Goal: Navigation & Orientation: Find specific page/section

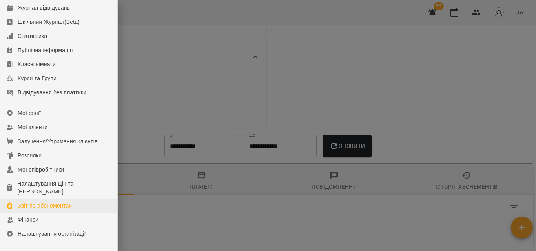
scroll to position [32, 0]
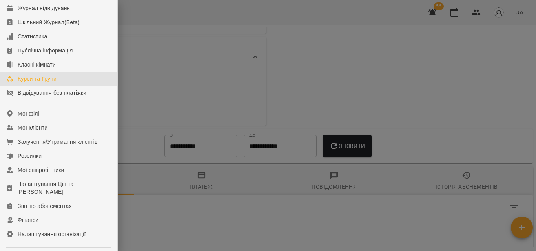
click at [46, 83] on div "Курси та Групи" at bounding box center [37, 79] width 39 height 8
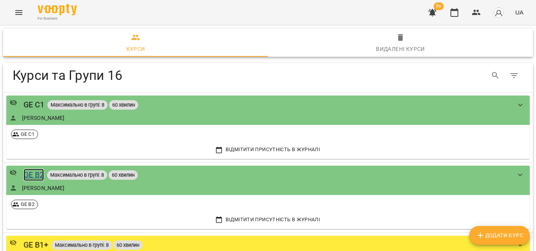
drag, startPoint x: 28, startPoint y: 175, endPoint x: 163, endPoint y: 129, distance: 142.1
click at [28, 175] on div "GE B2" at bounding box center [34, 175] width 21 height 12
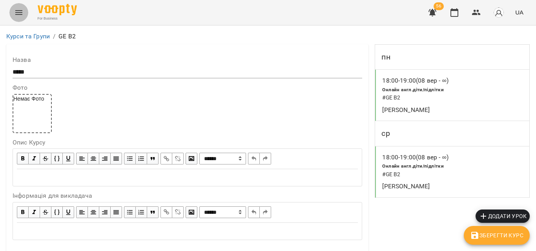
click at [22, 5] on button "Menu" at bounding box center [18, 12] width 19 height 19
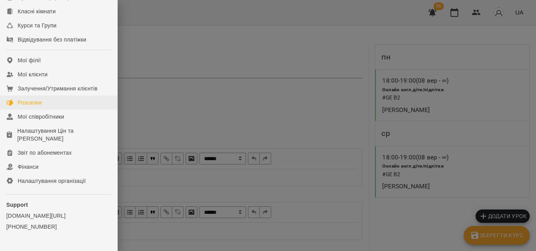
scroll to position [71, 0]
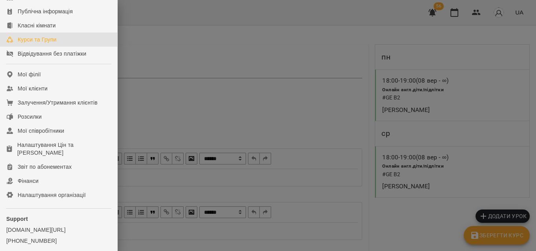
click at [47, 44] on div "Курси та Групи" at bounding box center [37, 40] width 39 height 8
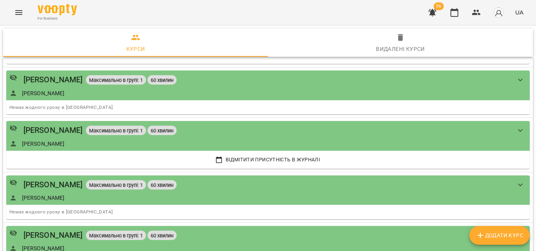
scroll to position [709, 0]
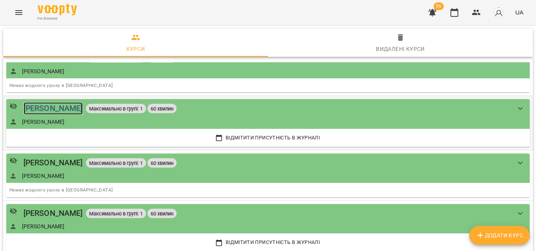
click at [51, 110] on div "[PERSON_NAME]" at bounding box center [53, 108] width 59 height 12
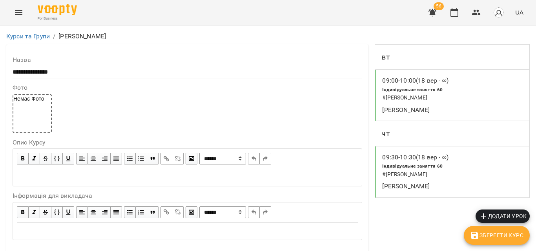
scroll to position [535, 0]
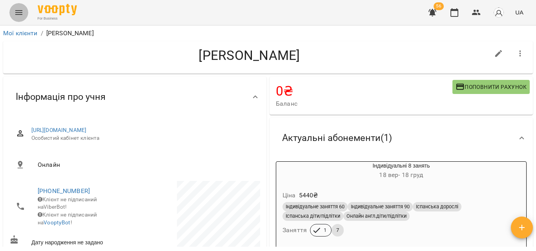
click at [22, 15] on icon "Menu" at bounding box center [18, 12] width 9 height 9
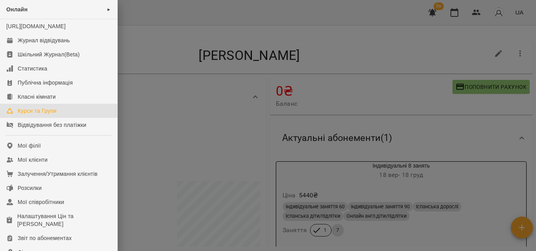
click at [56, 115] on div "Курси та Групи" at bounding box center [37, 111] width 39 height 8
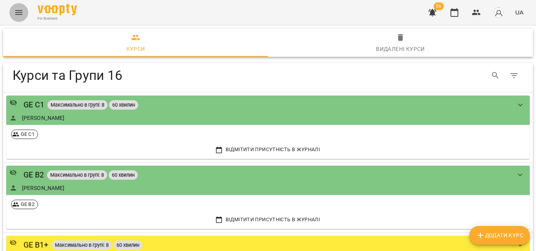
click at [13, 11] on button "Menu" at bounding box center [18, 12] width 19 height 19
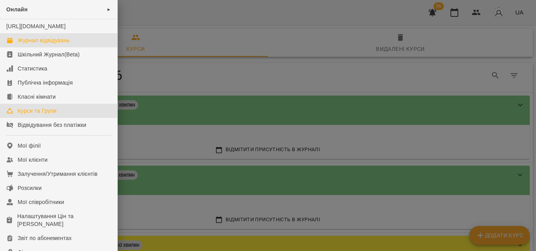
click at [37, 44] on div "Журнал відвідувань" at bounding box center [44, 40] width 52 height 8
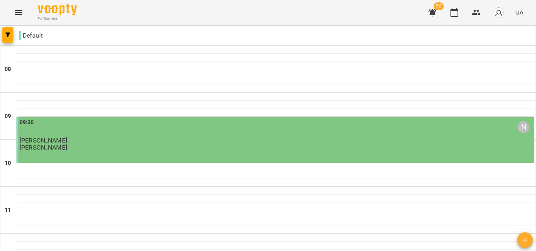
click at [77, 137] on div "09:30 [PERSON_NAME]" at bounding box center [276, 127] width 513 height 19
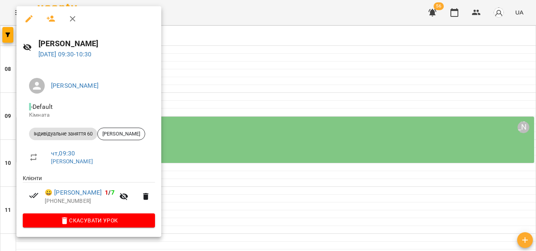
click at [203, 78] on div at bounding box center [268, 125] width 536 height 251
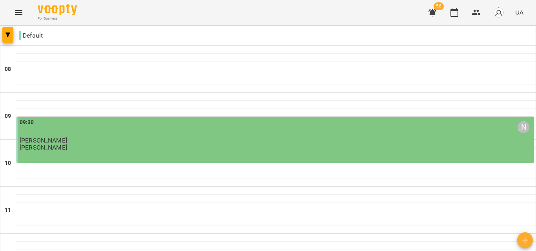
scroll to position [39, 0]
click at [231, 117] on div "09:30 [PERSON_NAME] [PERSON_NAME] [PERSON_NAME]" at bounding box center [275, 140] width 518 height 46
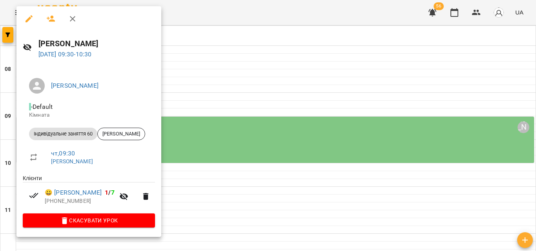
click at [236, 62] on div at bounding box center [268, 125] width 536 height 251
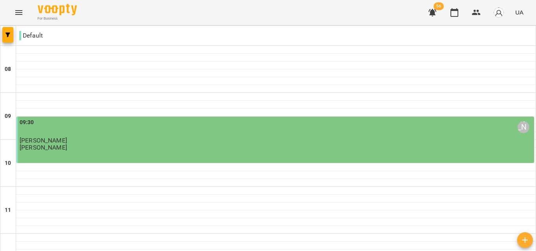
click at [55, 144] on p "[PERSON_NAME]" at bounding box center [43, 147] width 47 height 7
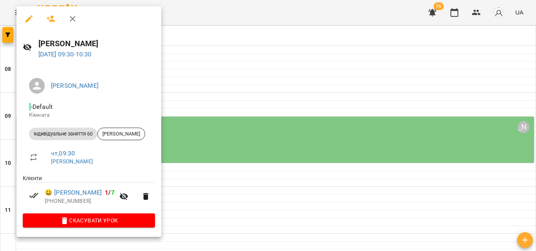
click at [237, 24] on div at bounding box center [268, 125] width 536 height 251
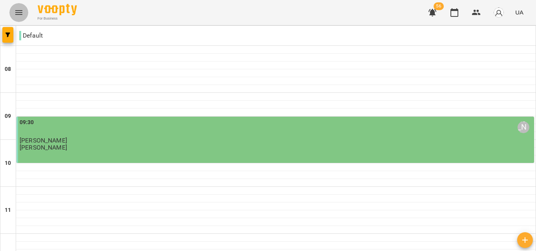
click at [17, 8] on icon "Menu" at bounding box center [18, 12] width 9 height 9
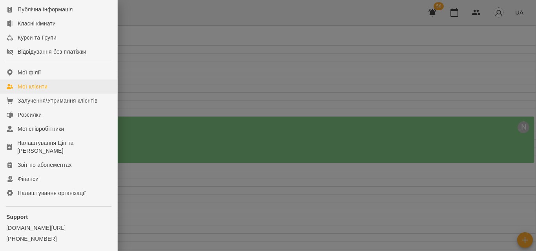
scroll to position [111, 0]
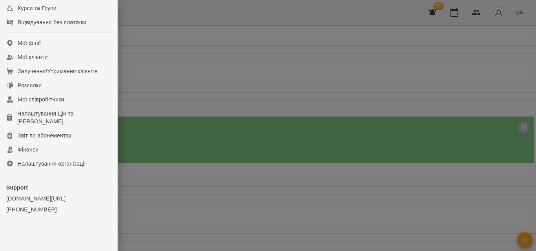
click at [285, 144] on div at bounding box center [268, 125] width 536 height 251
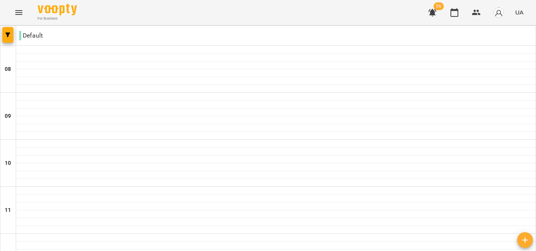
scroll to position [294, 0]
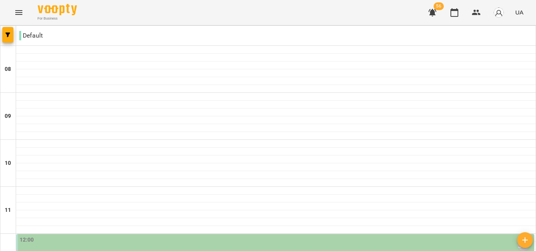
scroll to position [333, 0]
click at [11, 12] on button "Menu" at bounding box center [18, 12] width 19 height 19
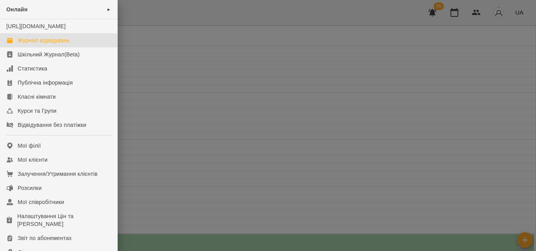
click at [30, 44] on div "Журнал відвідувань" at bounding box center [44, 40] width 52 height 8
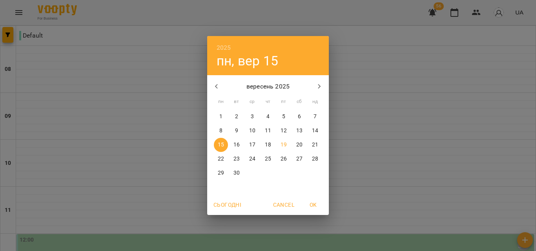
click at [259, 146] on div "17" at bounding box center [252, 145] width 16 height 14
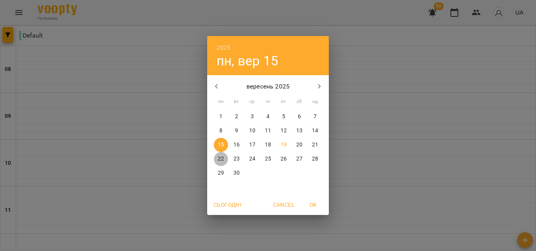
click at [225, 159] on span "22" at bounding box center [221, 159] width 14 height 8
type input "**********"
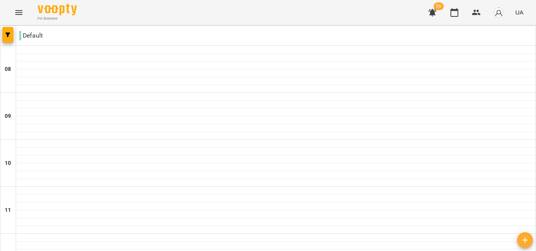
scroll to position [412, 0]
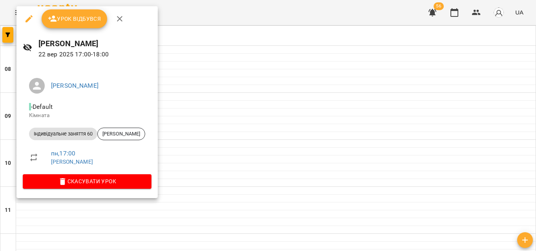
click at [241, 42] on div at bounding box center [268, 125] width 536 height 251
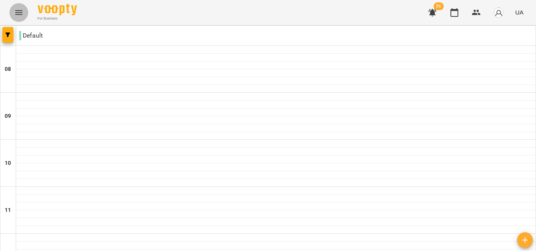
click at [21, 9] on icon "Menu" at bounding box center [18, 12] width 9 height 9
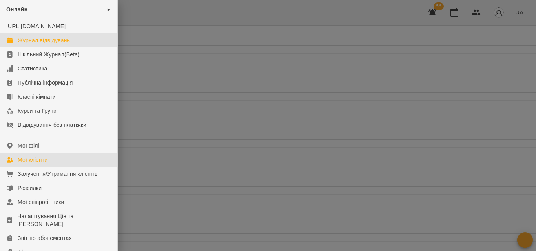
click at [40, 164] on div "Мої клієнти" at bounding box center [33, 160] width 30 height 8
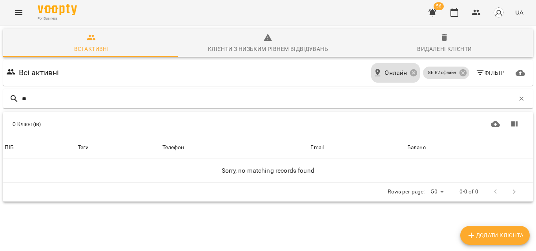
type input "*"
click at [19, 12] on icon "Menu" at bounding box center [18, 12] width 9 height 9
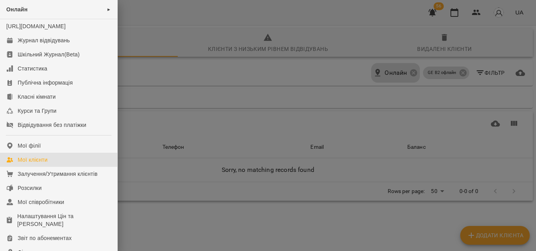
click at [200, 17] on div at bounding box center [268, 125] width 536 height 251
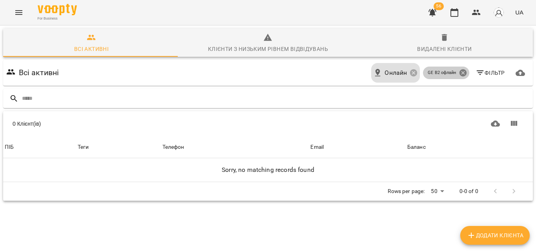
click at [459, 74] on icon at bounding box center [463, 73] width 9 height 9
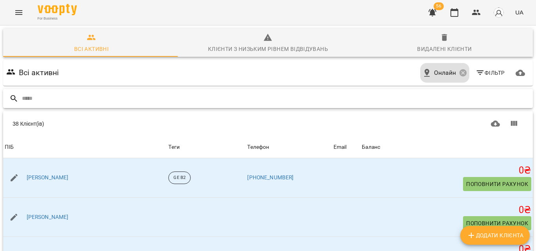
click at [126, 101] on input "text" at bounding box center [276, 98] width 508 height 13
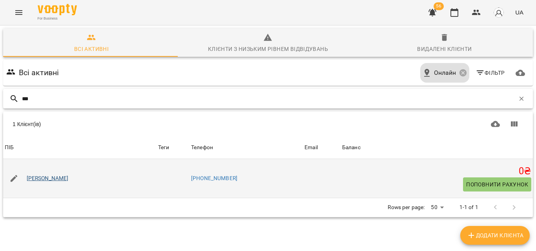
type input "***"
click at [46, 182] on link "[PERSON_NAME]" at bounding box center [48, 179] width 42 height 8
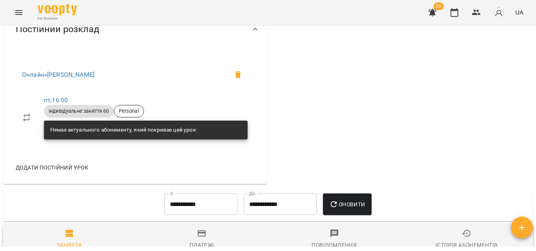
scroll to position [275, 0]
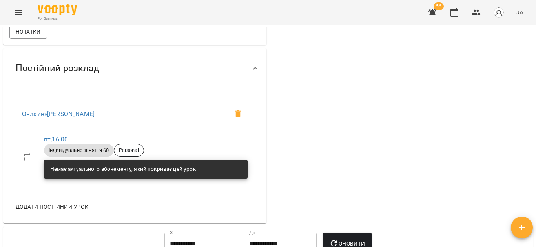
click at [472, 149] on div "₴ Баланс Поповнити рахунок Докладніше Актуальні абонементи ( 0 ) Немає актуальн…" at bounding box center [401, 13] width 266 height 425
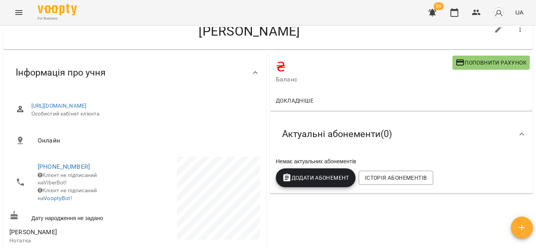
scroll to position [0, 0]
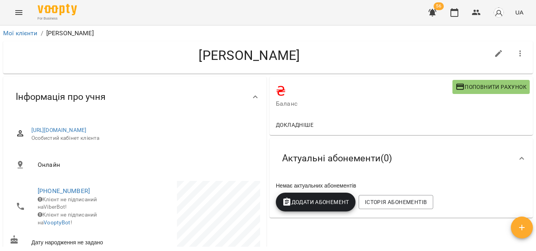
click at [20, 9] on icon "Menu" at bounding box center [18, 12] width 9 height 9
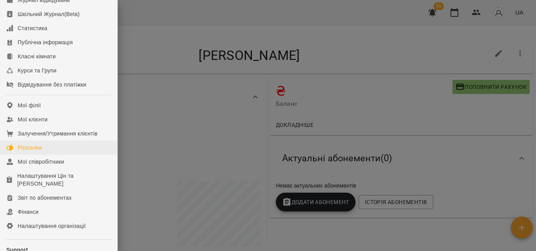
scroll to position [32, 0]
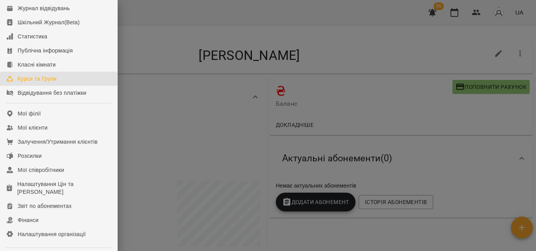
click at [44, 83] on div "Курси та Групи" at bounding box center [37, 79] width 39 height 8
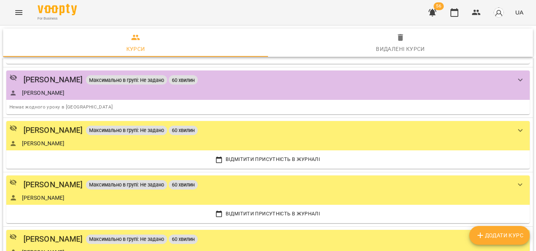
scroll to position [463, 0]
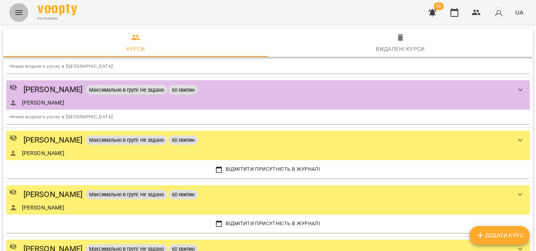
click at [12, 14] on button "Menu" at bounding box center [18, 12] width 19 height 19
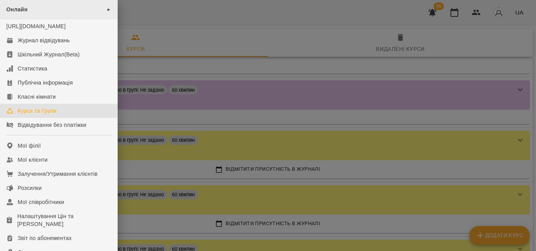
click at [36, 14] on div "Онлайн ►" at bounding box center [58, 9] width 117 height 19
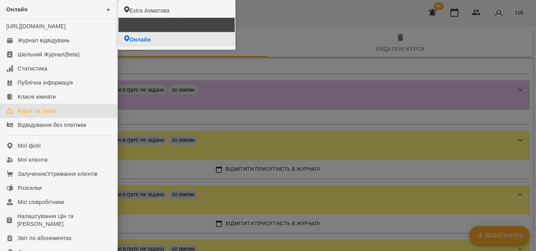
click at [142, 25] on span "Extra Драгоманова" at bounding box center [154, 25] width 49 height 8
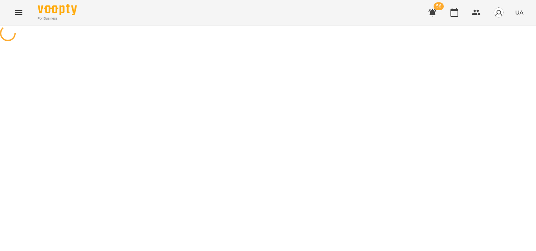
click at [22, 14] on icon "Menu" at bounding box center [18, 12] width 9 height 9
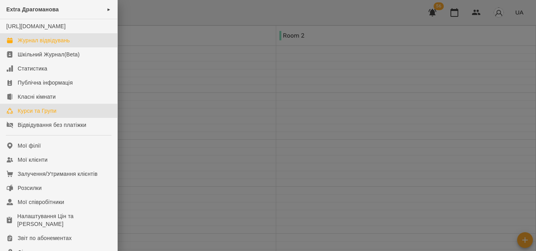
click at [42, 115] on div "Курси та Групи" at bounding box center [37, 111] width 39 height 8
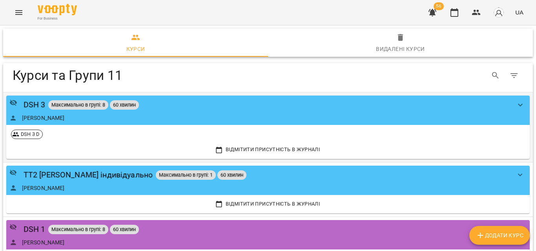
click at [165, 104] on div "DSH 3 Максимально в групі: 8 60 хвилин" at bounding box center [259, 105] width 501 height 12
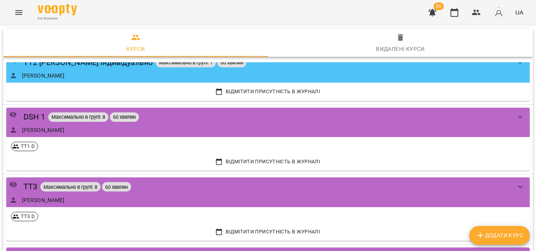
scroll to position [118, 0]
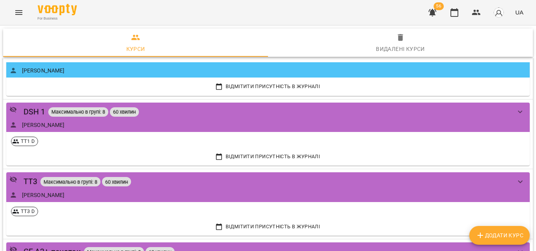
click at [12, 11] on button "Menu" at bounding box center [18, 12] width 19 height 19
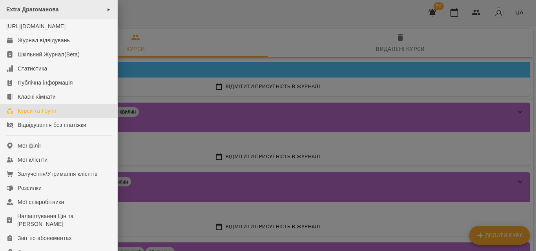
click at [36, 9] on span "Extra Драгоманова" at bounding box center [32, 9] width 53 height 6
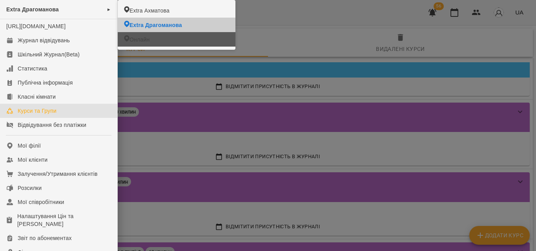
click at [137, 43] on span "Онлайн" at bounding box center [139, 40] width 20 height 8
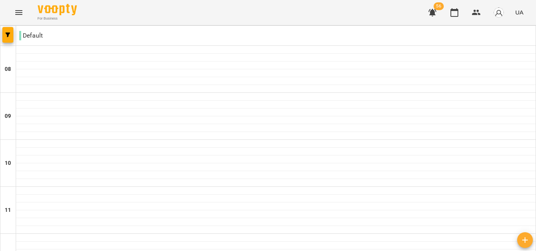
click at [20, 13] on icon "Menu" at bounding box center [18, 12] width 7 height 5
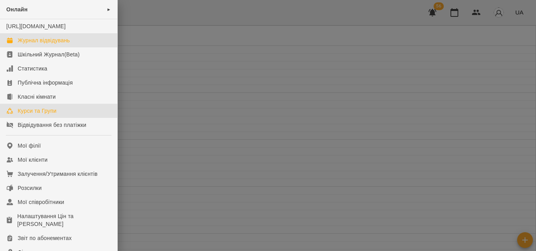
click at [41, 115] on div "Курси та Групи" at bounding box center [37, 111] width 39 height 8
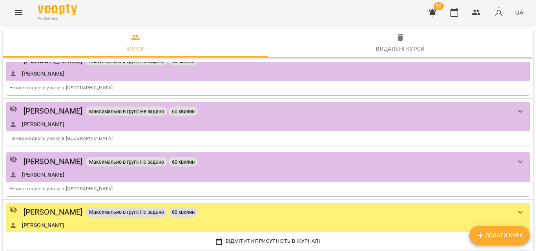
scroll to position [392, 0]
